Goal: Information Seeking & Learning: Learn about a topic

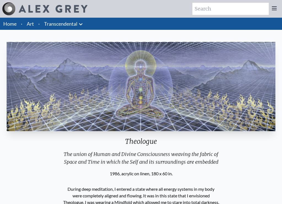
click at [33, 22] on link "Art" at bounding box center [30, 24] width 7 height 8
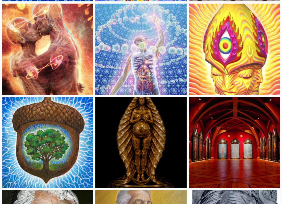
scroll to position [242, 0]
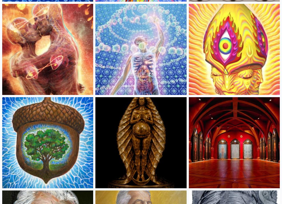
click at [150, 78] on img at bounding box center [140, 49] width 91 height 91
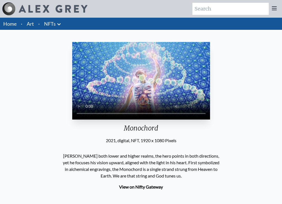
click at [28, 25] on link "Art" at bounding box center [30, 24] width 7 height 8
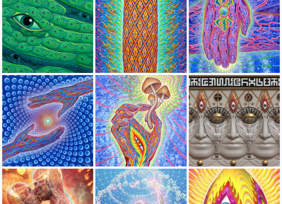
scroll to position [78, 0]
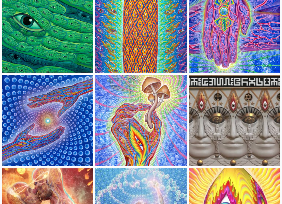
click at [57, 20] on img at bounding box center [47, 27] width 91 height 91
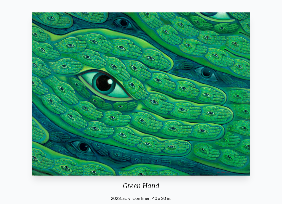
scroll to position [13, 0]
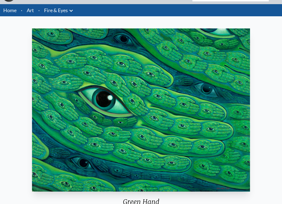
click at [33, 12] on link "Art" at bounding box center [30, 10] width 7 height 8
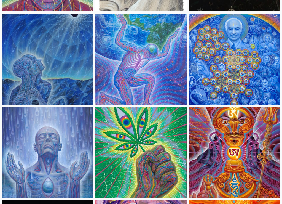
scroll to position [1072, 0]
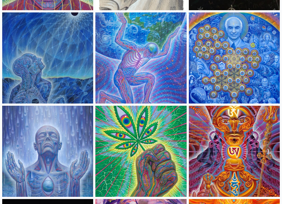
click at [60, 71] on img at bounding box center [47, 57] width 91 height 91
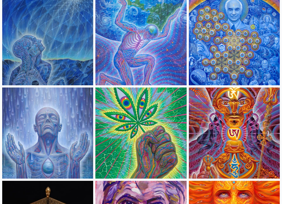
scroll to position [1092, 0]
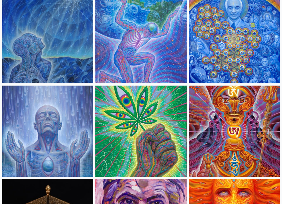
click at [118, 45] on img at bounding box center [140, 37] width 91 height 91
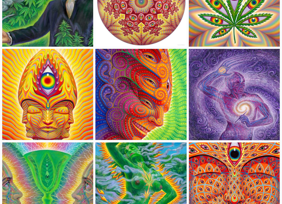
scroll to position [1412, 0]
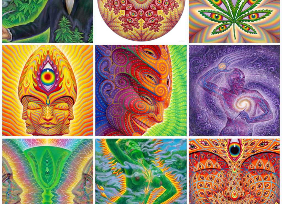
click at [220, 85] on img at bounding box center [234, 90] width 91 height 91
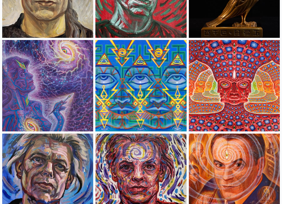
scroll to position [1977, 0]
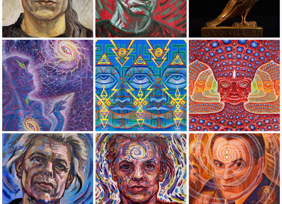
click at [260, 103] on img at bounding box center [234, 85] width 91 height 91
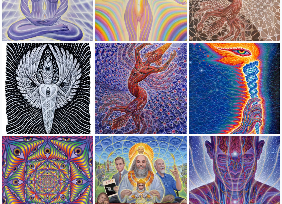
scroll to position [763, 0]
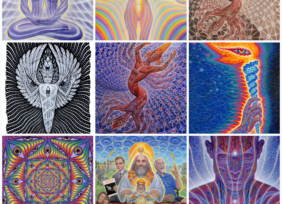
click at [147, 88] on img at bounding box center [140, 87] width 91 height 91
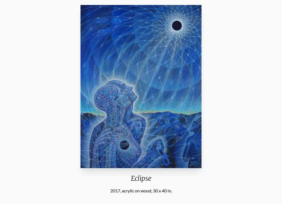
scroll to position [37, 0]
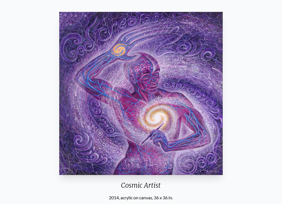
scroll to position [29, 0]
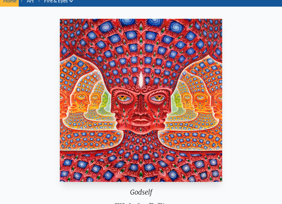
scroll to position [22, 0]
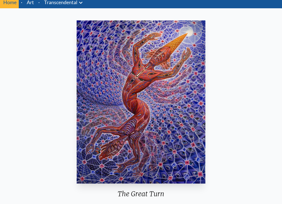
scroll to position [20, 0]
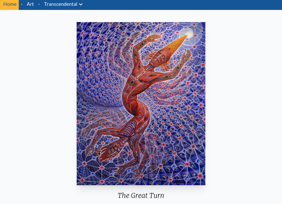
click at [63, 4] on link "Transcendental" at bounding box center [60, 4] width 33 height 8
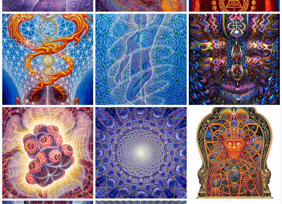
scroll to position [329, 0]
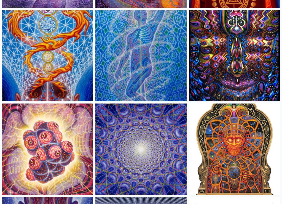
click at [70, 140] on img at bounding box center [47, 148] width 91 height 91
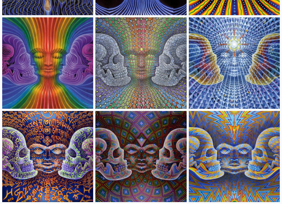
scroll to position [695, 0]
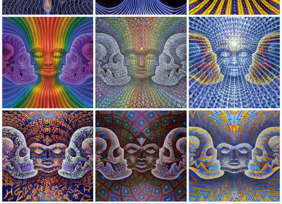
click at [130, 78] on img at bounding box center [140, 62] width 91 height 91
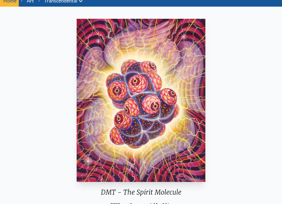
scroll to position [28, 0]
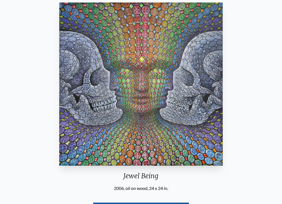
scroll to position [25, 0]
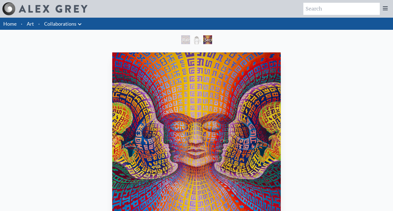
click at [190, 44] on div "Rainbow Eye Ripple" at bounding box center [185, 39] width 9 height 9
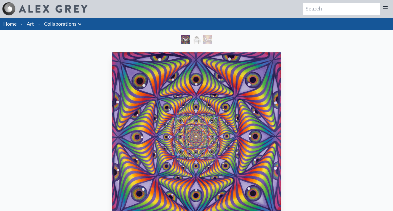
click at [211, 36] on div "Secret Writing Being" at bounding box center [207, 39] width 9 height 9
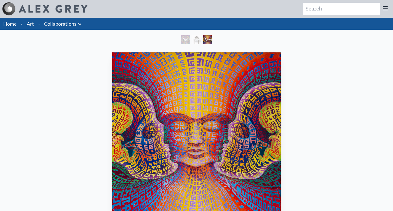
click at [195, 39] on div "Sacred Mirrors Frame" at bounding box center [196, 39] width 9 height 9
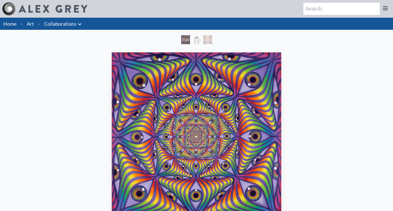
click at [28, 25] on link "Art" at bounding box center [30, 24] width 7 height 8
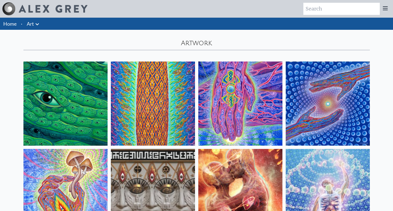
click at [258, 101] on img at bounding box center [240, 103] width 84 height 84
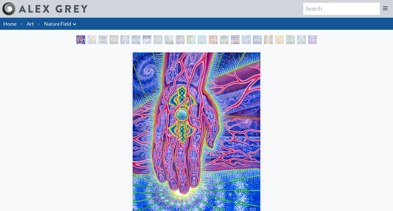
click at [92, 42] on div "Flesh of the Gods" at bounding box center [91, 39] width 9 height 9
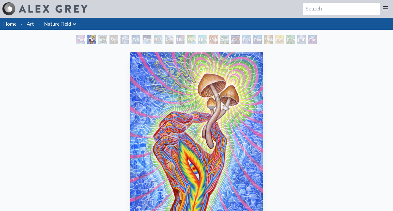
click at [104, 42] on div "Acorn Dream" at bounding box center [102, 39] width 9 height 9
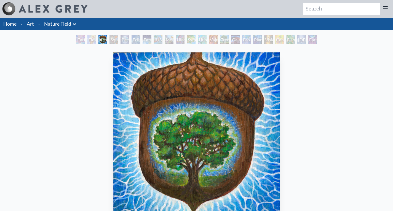
click at [116, 41] on div "Squirrel" at bounding box center [113, 39] width 9 height 9
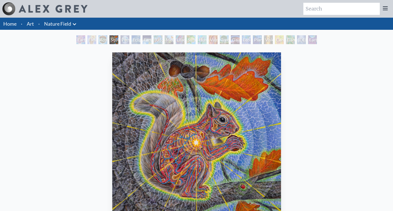
click at [127, 40] on div "Person Planet" at bounding box center [124, 39] width 9 height 9
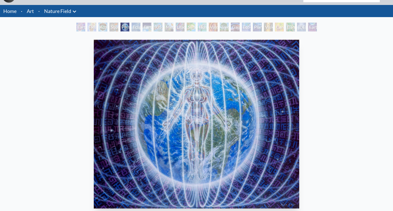
scroll to position [8, 0]
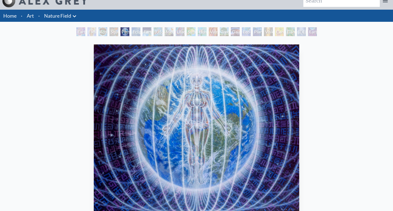
click at [139, 34] on div "Eclipse" at bounding box center [135, 31] width 9 height 9
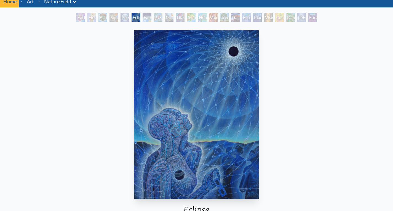
scroll to position [22, 0]
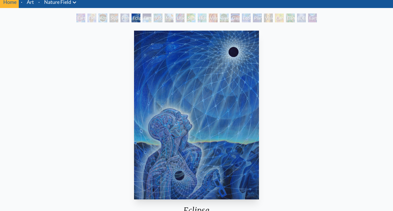
click at [151, 17] on div "Earth Energies" at bounding box center [146, 17] width 9 height 9
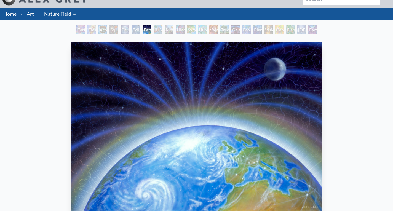
scroll to position [7, 0]
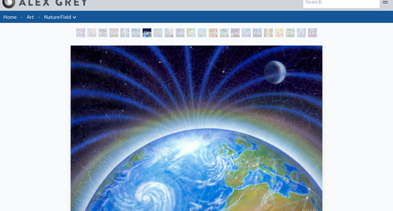
click at [158, 36] on div "Ohio Song" at bounding box center [157, 32] width 9 height 9
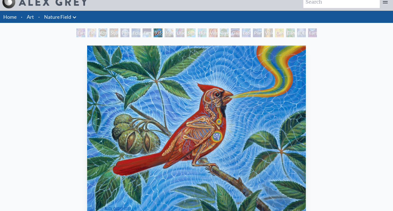
click at [166, 33] on div "Metamorphosis" at bounding box center [168, 32] width 9 height 9
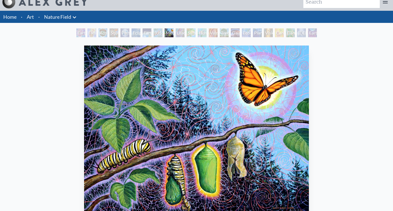
click at [179, 35] on div "Lilacs" at bounding box center [179, 32] width 9 height 9
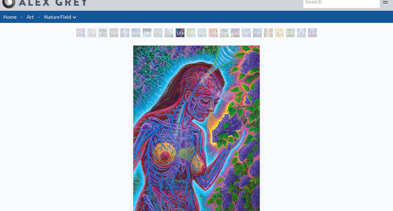
click at [190, 36] on div "Symbiosis: Gall Wasp & Oak Tree" at bounding box center [191, 32] width 9 height 9
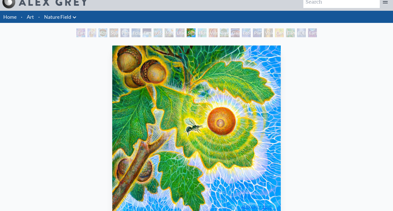
click at [213, 36] on div "Vajra Horse" at bounding box center [213, 32] width 9 height 9
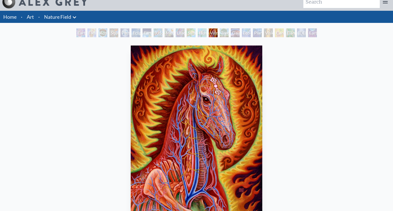
click at [223, 36] on div "Tree & Person" at bounding box center [224, 32] width 9 height 9
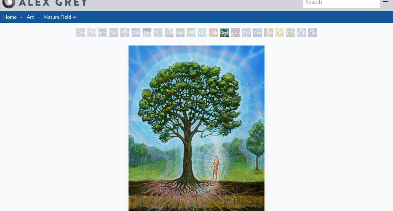
click at [236, 32] on div "Gaia" at bounding box center [235, 32] width 9 height 9
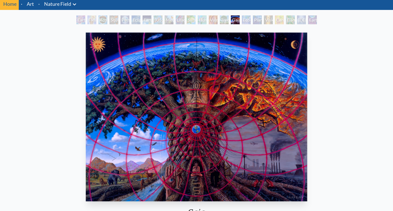
scroll to position [24, 0]
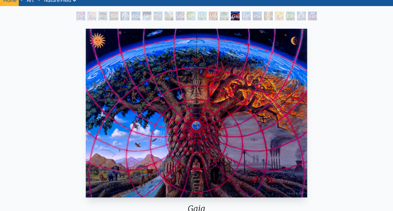
click at [250, 13] on div "Eco-Atlas" at bounding box center [246, 16] width 9 height 9
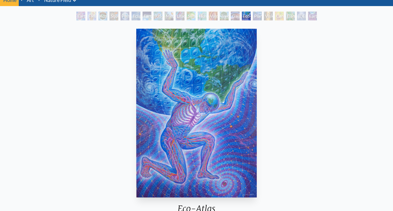
click at [259, 18] on div "Planetary Prayers" at bounding box center [257, 16] width 9 height 9
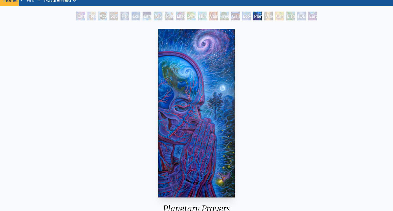
click at [270, 19] on div "Vision Tree" at bounding box center [268, 16] width 9 height 9
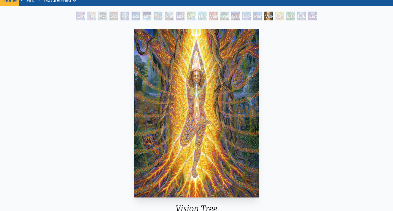
click at [282, 16] on div "Cannabis Mudra" at bounding box center [279, 16] width 9 height 9
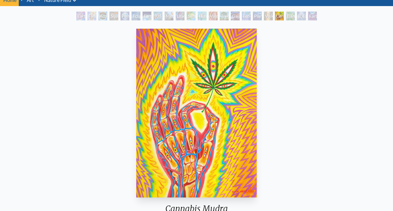
click at [288, 17] on div "Dance of Cannabia" at bounding box center [290, 16] width 9 height 9
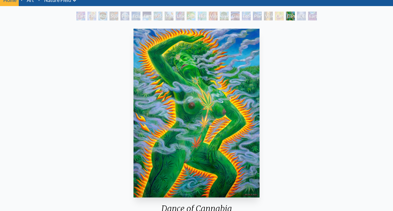
click at [298, 18] on div "Baptism in the Ocean of Awareness" at bounding box center [301, 16] width 9 height 9
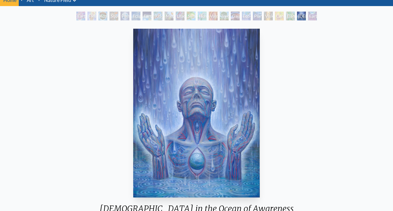
click at [313, 20] on div "Earthmind" at bounding box center [312, 16] width 9 height 9
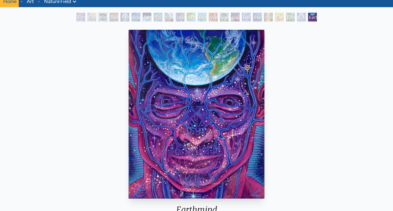
scroll to position [23, 0]
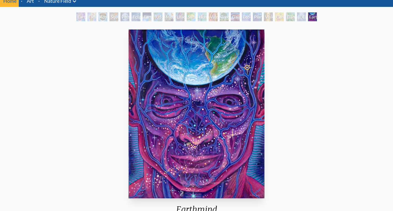
drag, startPoint x: 66, startPoint y: 0, endPoint x: 67, endPoint y: 3, distance: 3.2
click at [67, 3] on link "Nature Field" at bounding box center [57, 1] width 27 height 8
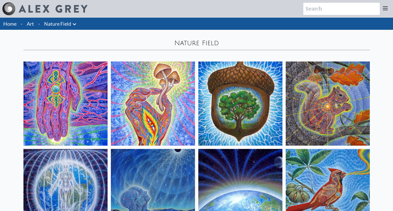
click at [68, 24] on link "Nature Field" at bounding box center [57, 24] width 27 height 8
click at [75, 25] on icon at bounding box center [74, 24] width 7 height 7
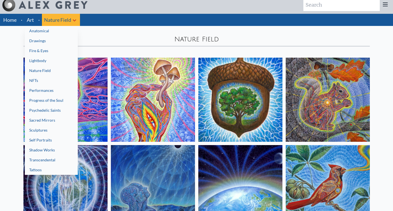
scroll to position [3, 0]
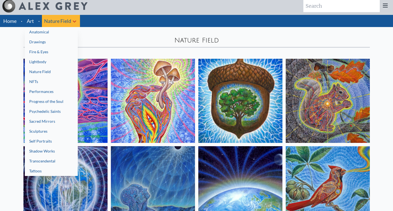
click at [56, 61] on link "Lightbody" at bounding box center [51, 62] width 53 height 10
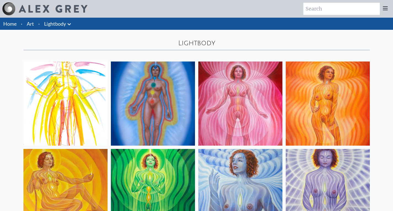
click at [68, 24] on icon at bounding box center [68, 24] width 3 height 2
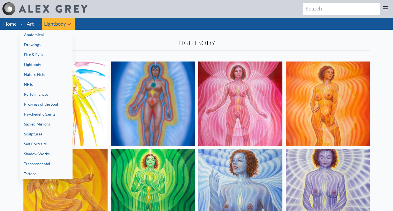
click at [48, 56] on link "Fire & Eyes" at bounding box center [46, 55] width 53 height 10
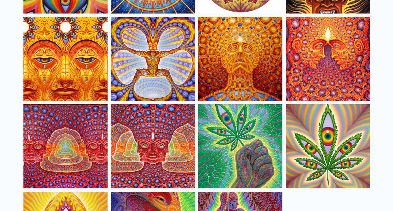
scroll to position [479, 0]
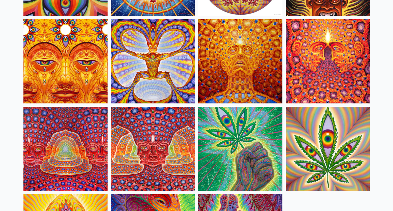
click at [155, 157] on img at bounding box center [153, 149] width 84 height 84
click at [67, 139] on img at bounding box center [65, 149] width 84 height 84
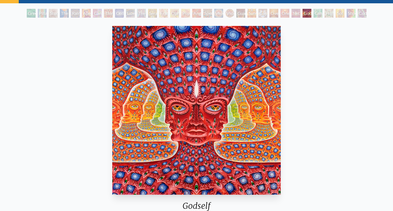
scroll to position [26, 0]
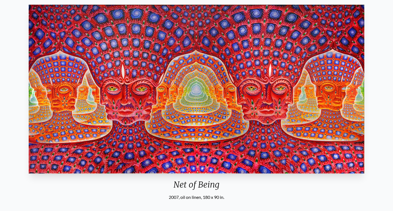
scroll to position [48, 0]
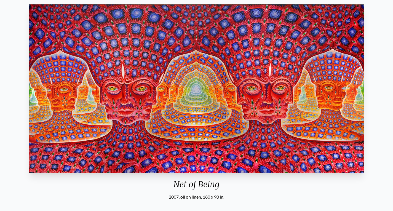
click at [172, 126] on img "25 / 31" at bounding box center [197, 88] width 336 height 169
click at [179, 108] on img "25 / 31" at bounding box center [197, 88] width 336 height 169
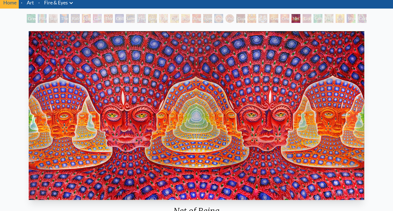
scroll to position [25, 0]
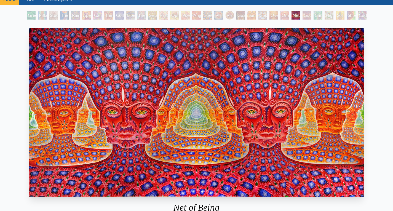
click at [179, 109] on img "25 / 31" at bounding box center [197, 112] width 336 height 169
click at [185, 87] on img "25 / 31" at bounding box center [197, 112] width 336 height 169
